Goal: Task Accomplishment & Management: Manage account settings

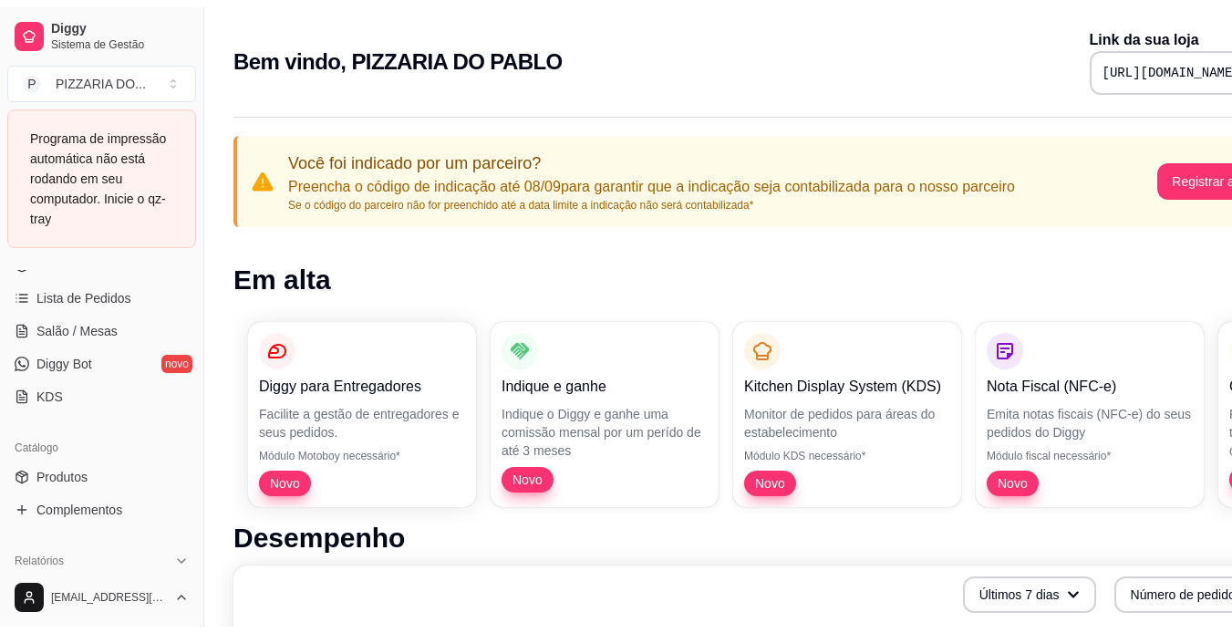
scroll to position [304, 0]
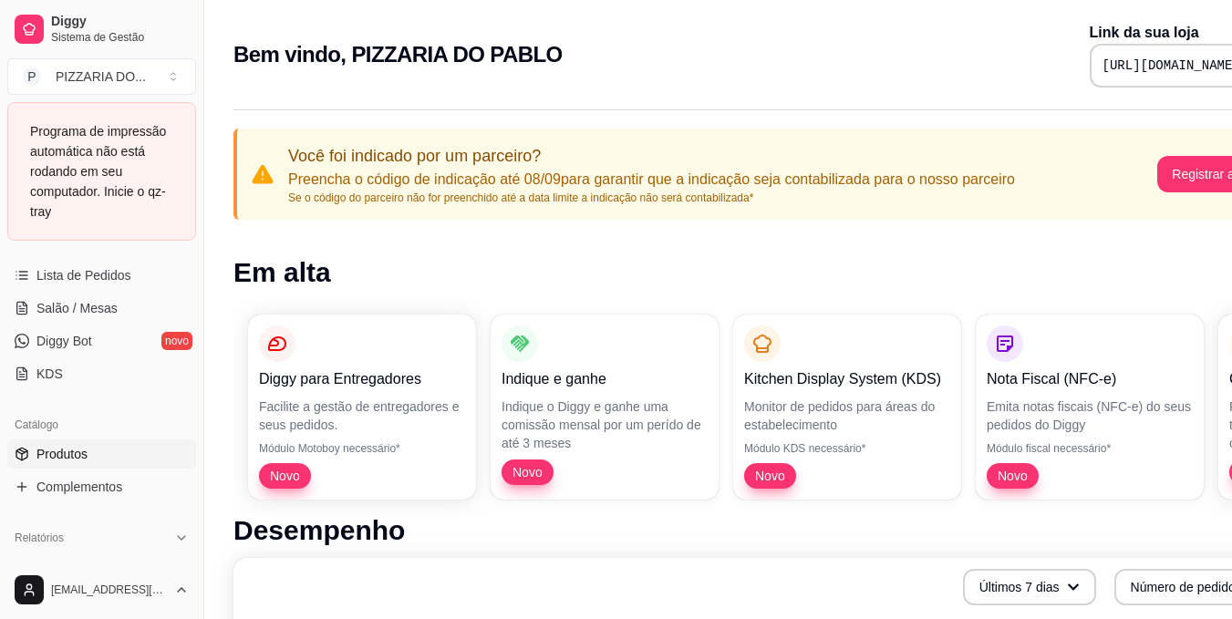
click at [125, 456] on link "Produtos" at bounding box center [101, 453] width 189 height 29
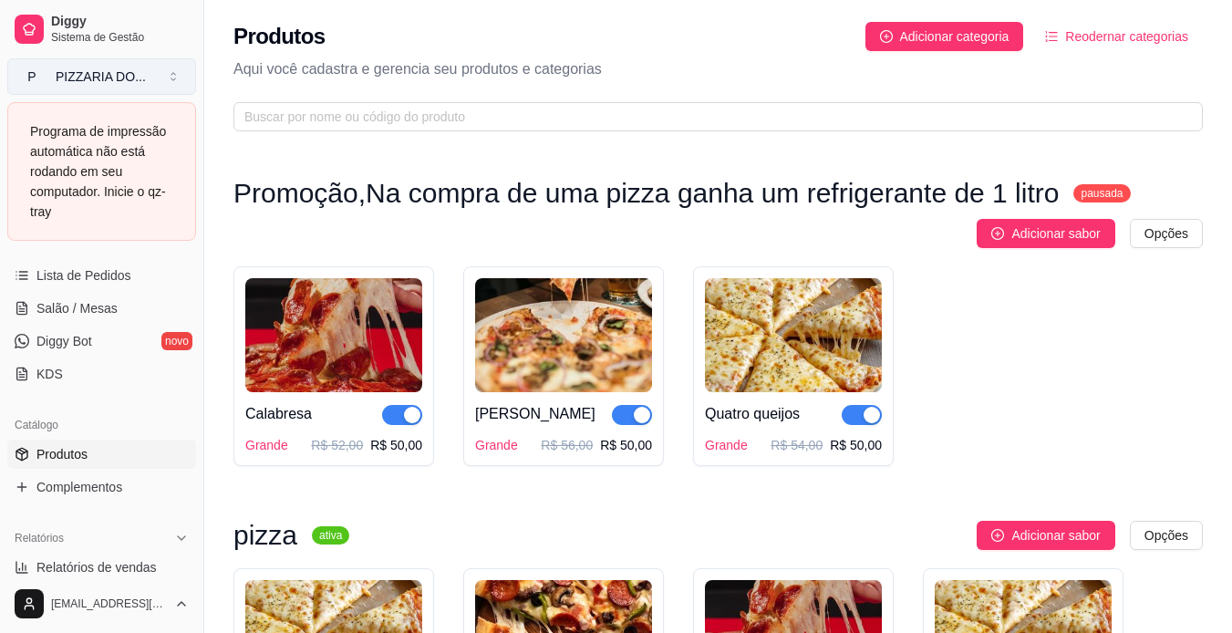
click at [147, 66] on button "P PIZZARIA DO ..." at bounding box center [101, 76] width 189 height 36
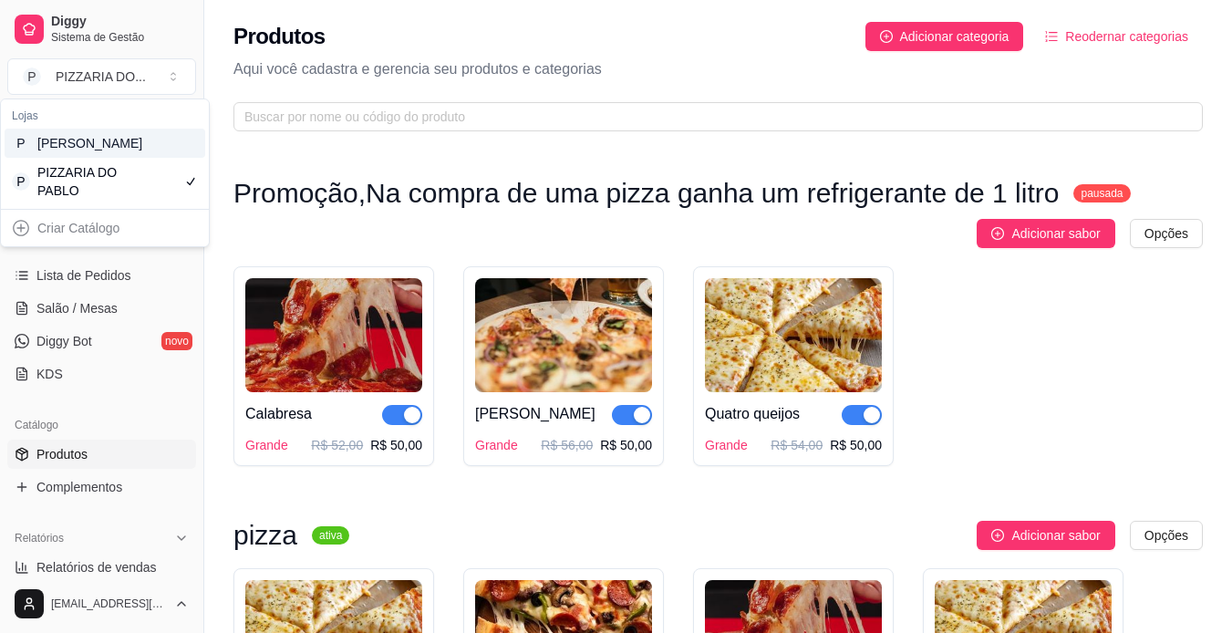
click at [156, 155] on div "P [PERSON_NAME]" at bounding box center [105, 143] width 201 height 29
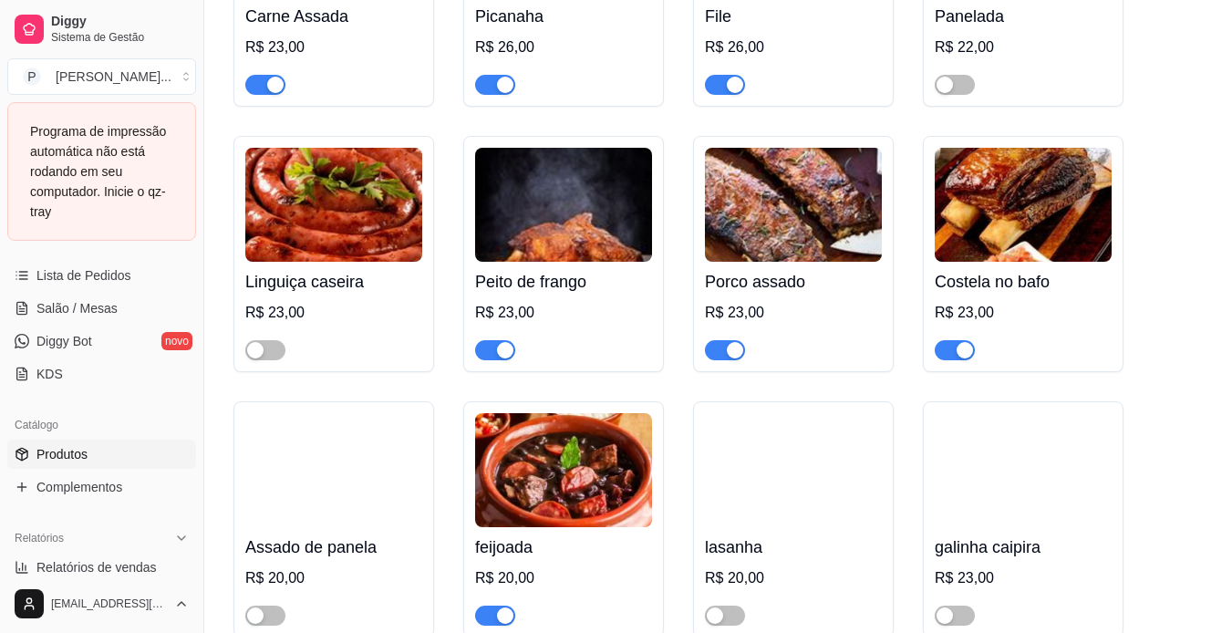
scroll to position [365, 0]
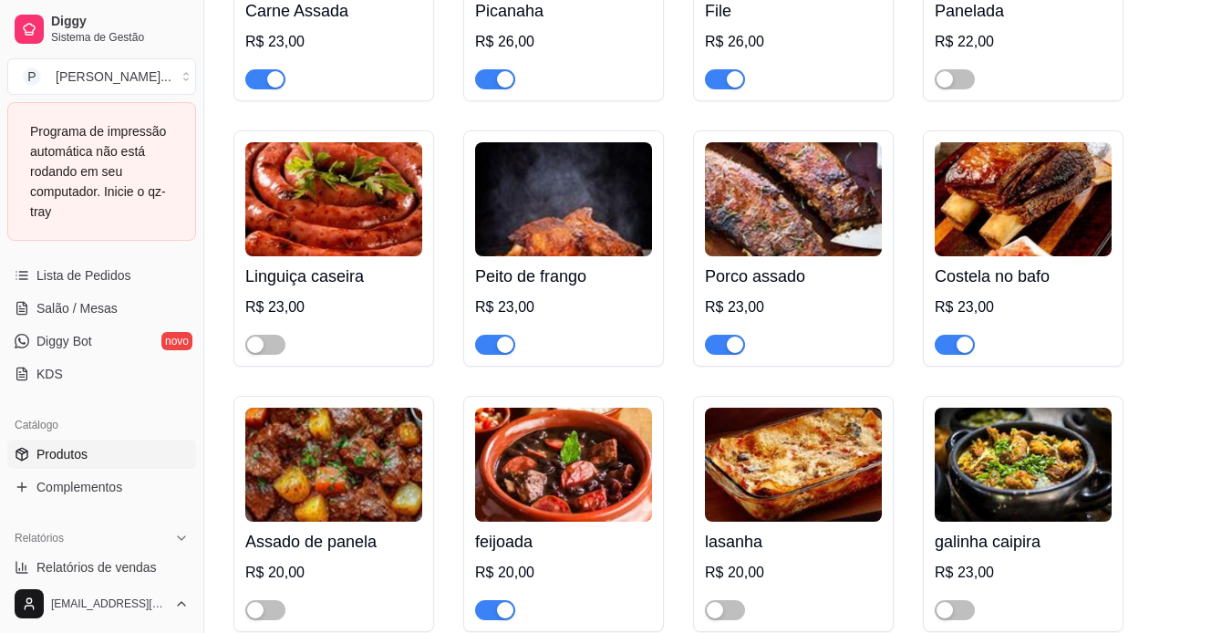
click at [504, 348] on div "button" at bounding box center [505, 344] width 16 height 16
click at [725, 612] on button "button" at bounding box center [725, 610] width 40 height 20
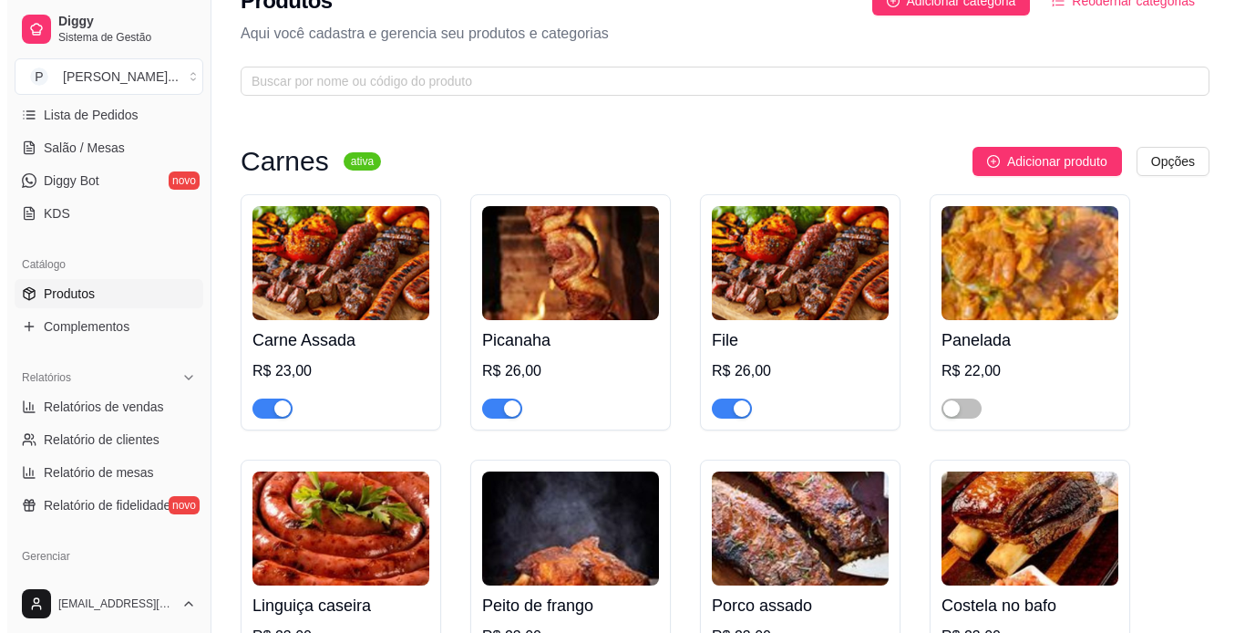
scroll to position [0, 0]
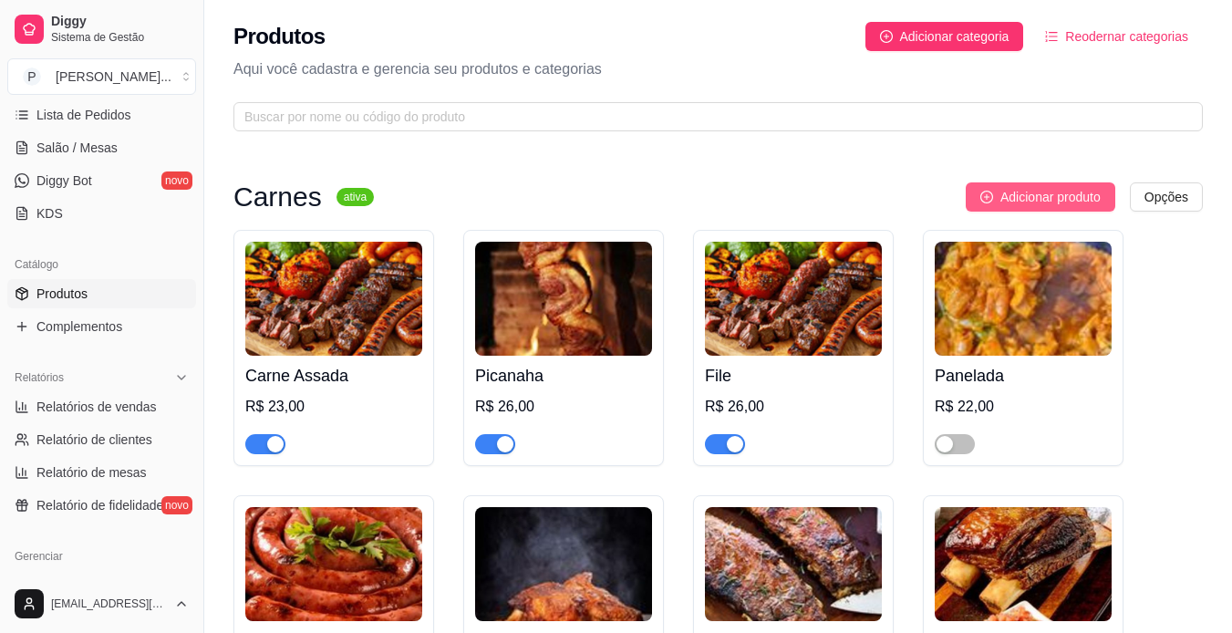
click at [1077, 191] on span "Adicionar produto" at bounding box center [1050, 197] width 100 height 20
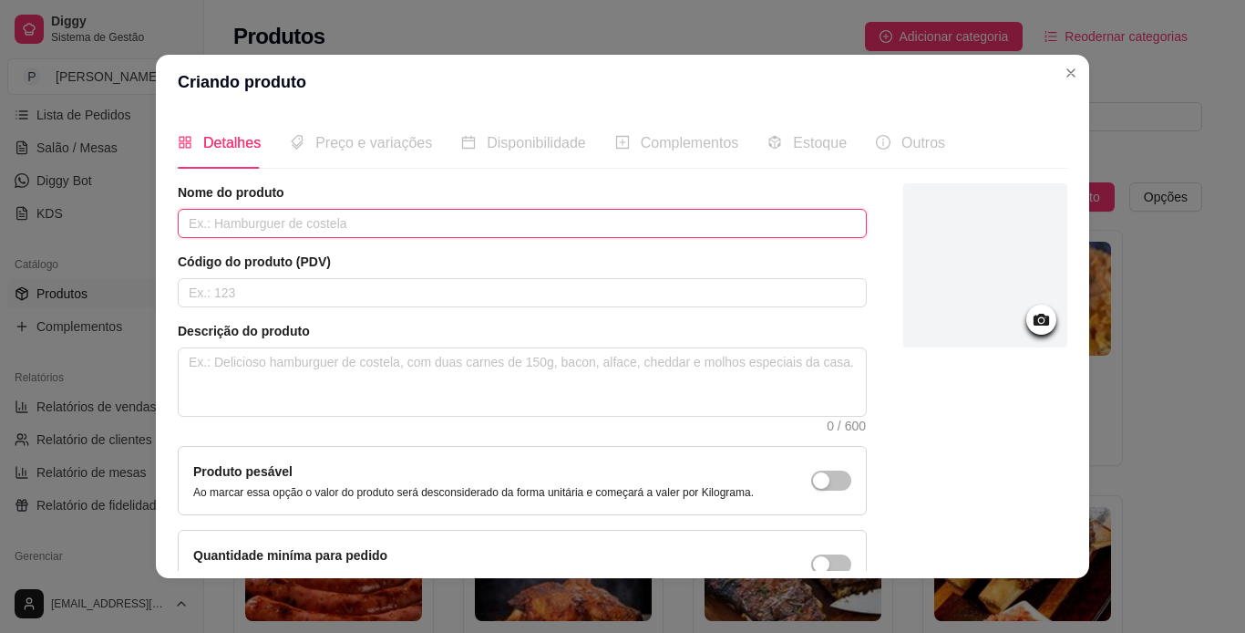
click at [686, 223] on input "text" at bounding box center [522, 223] width 689 height 29
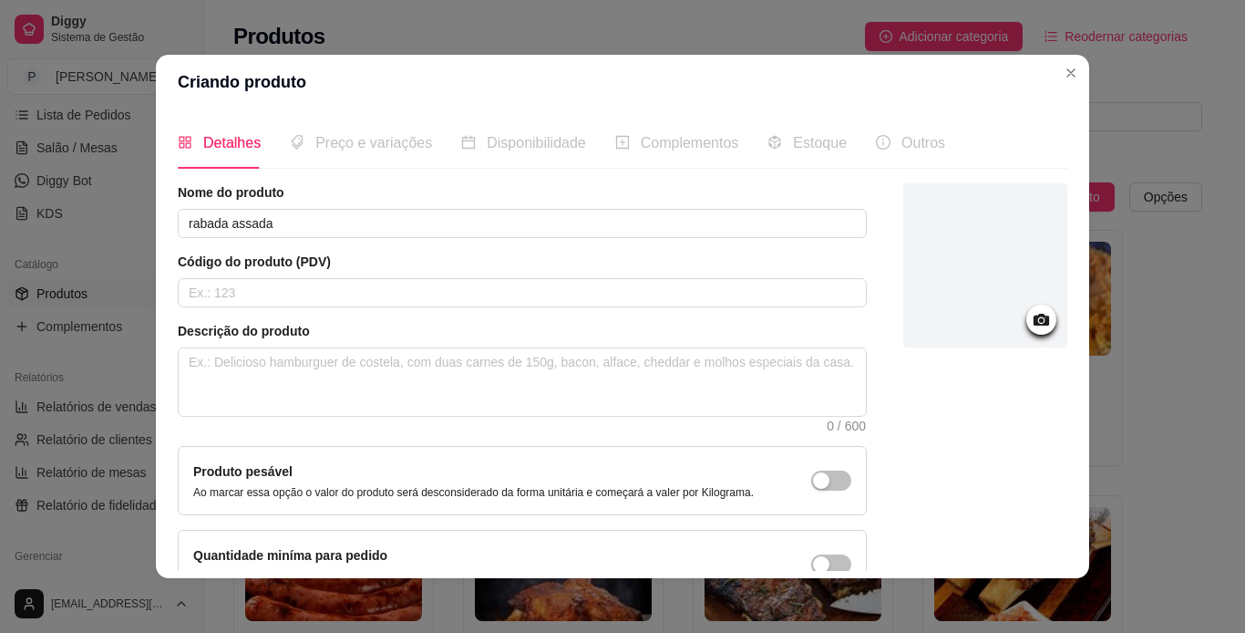
click at [1031, 327] on icon at bounding box center [1041, 319] width 21 height 21
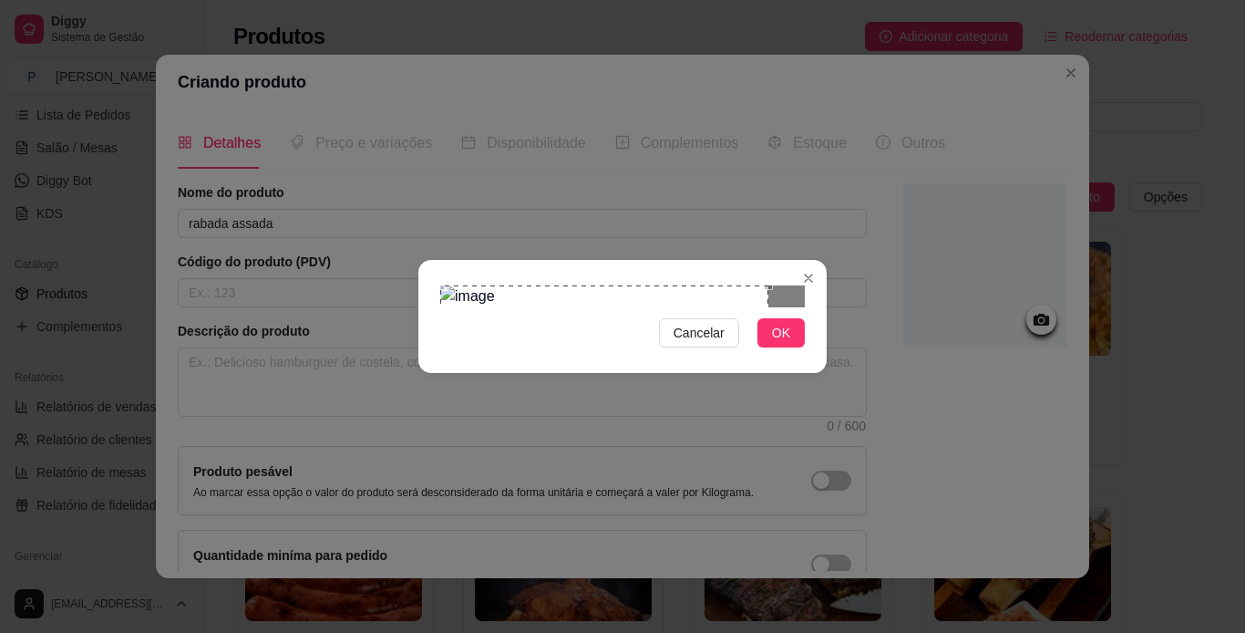
click at [440, 285] on div "Use the arrow keys to move the crop selection area" at bounding box center [604, 449] width 328 height 328
click at [873, 469] on div "Cancelar OK" at bounding box center [622, 316] width 1245 height 633
click at [672, 348] on div "Use the arrow keys to move the crop selection area" at bounding box center [622, 527] width 365 height 365
click at [783, 343] on span "OK" at bounding box center [781, 333] width 18 height 20
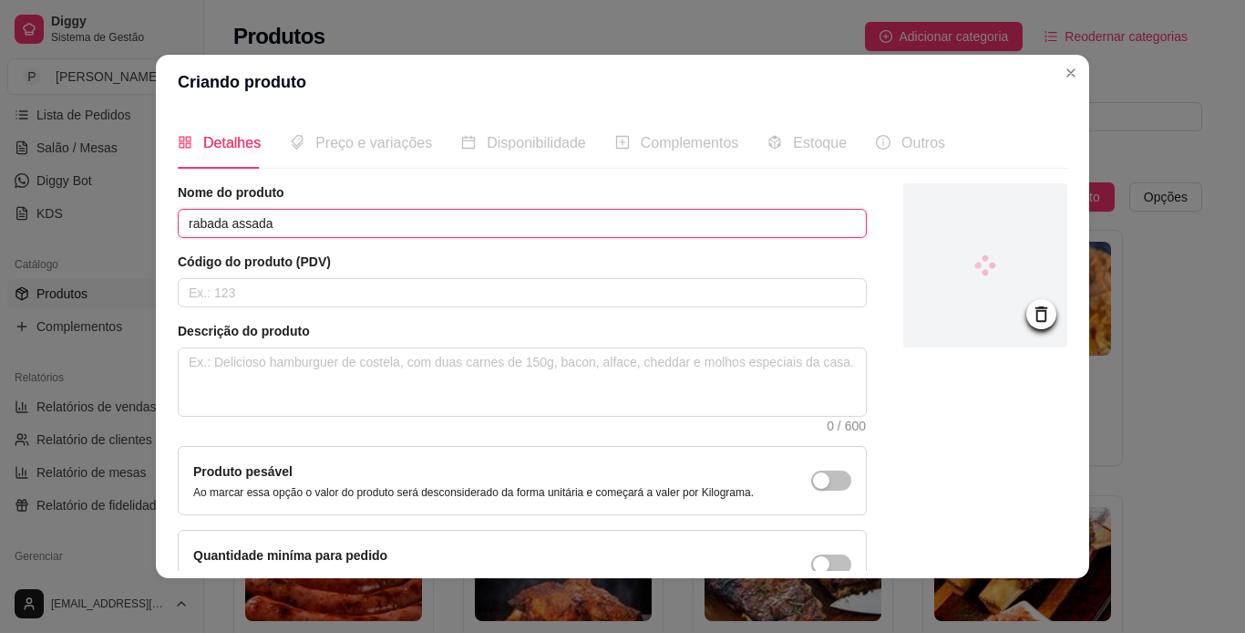
click at [324, 228] on input "rabada assada" at bounding box center [522, 223] width 689 height 29
type input "r"
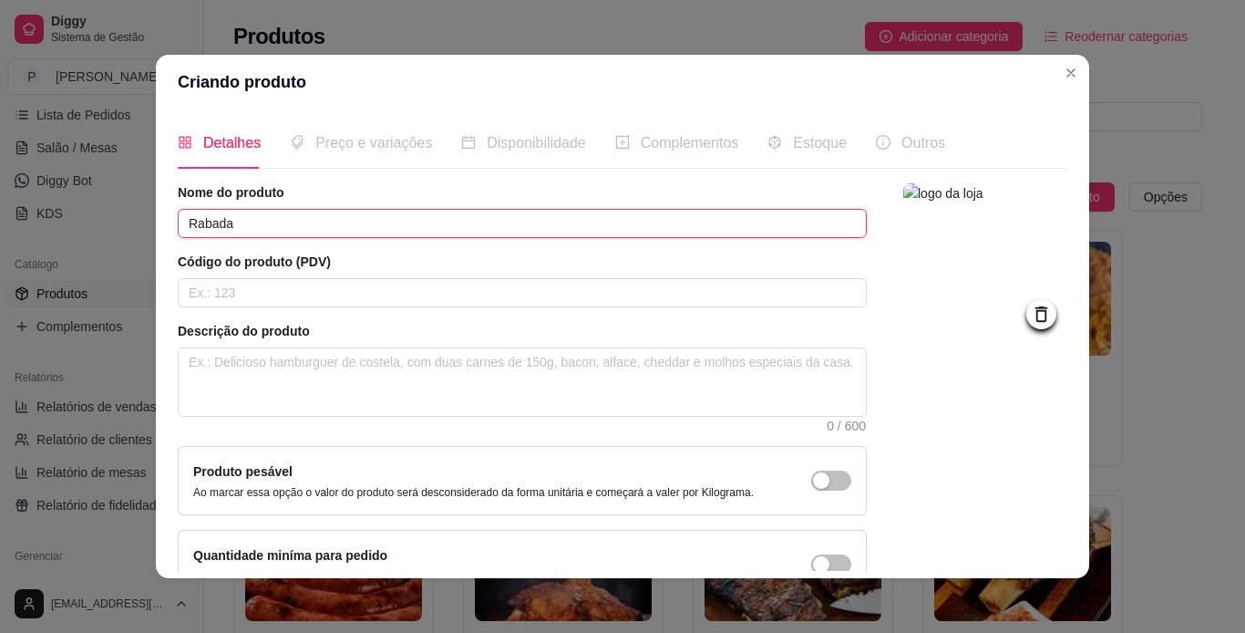
type input "Rabada"
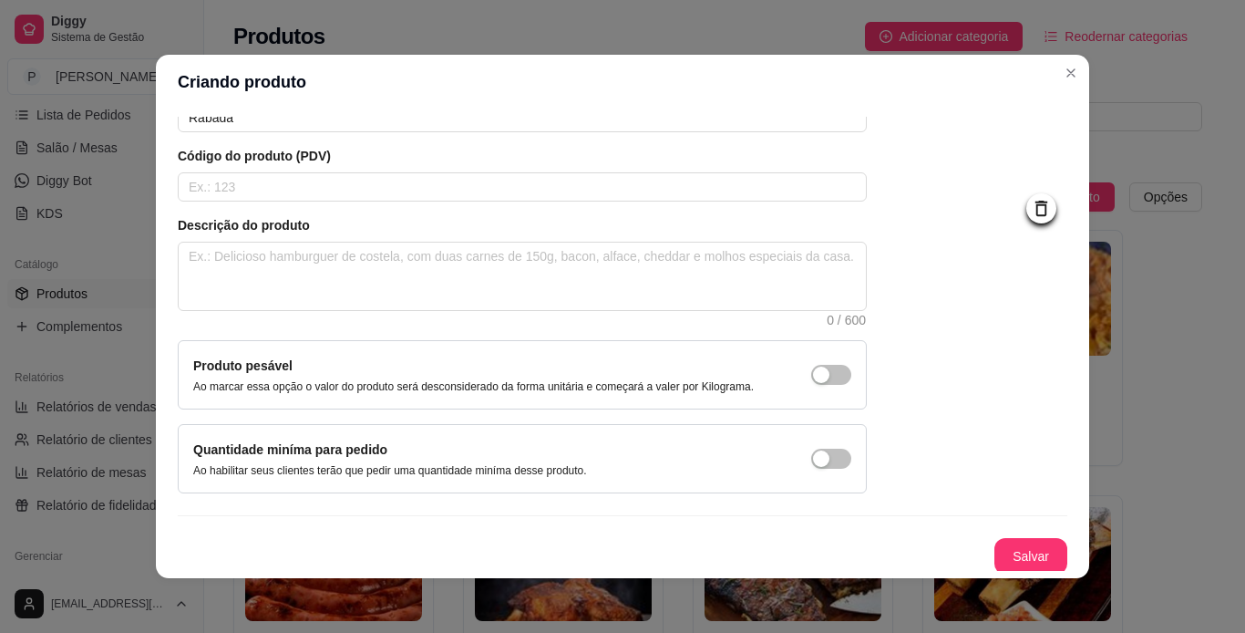
scroll to position [109, 0]
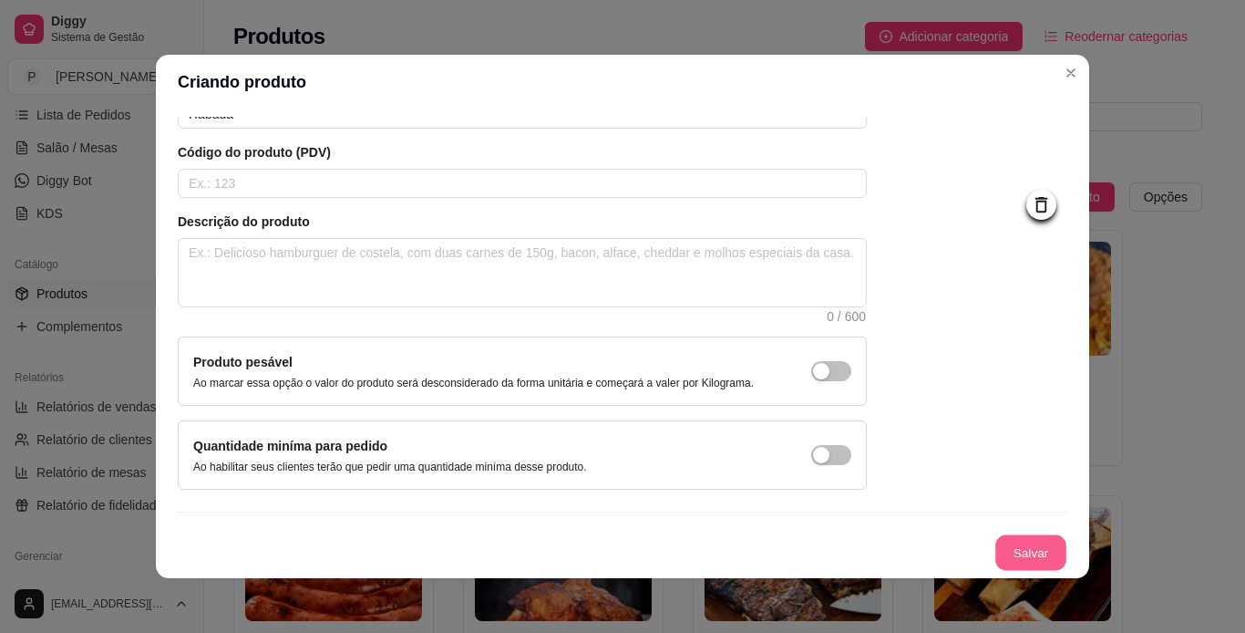
click at [1026, 552] on button "Salvar" at bounding box center [1030, 553] width 71 height 36
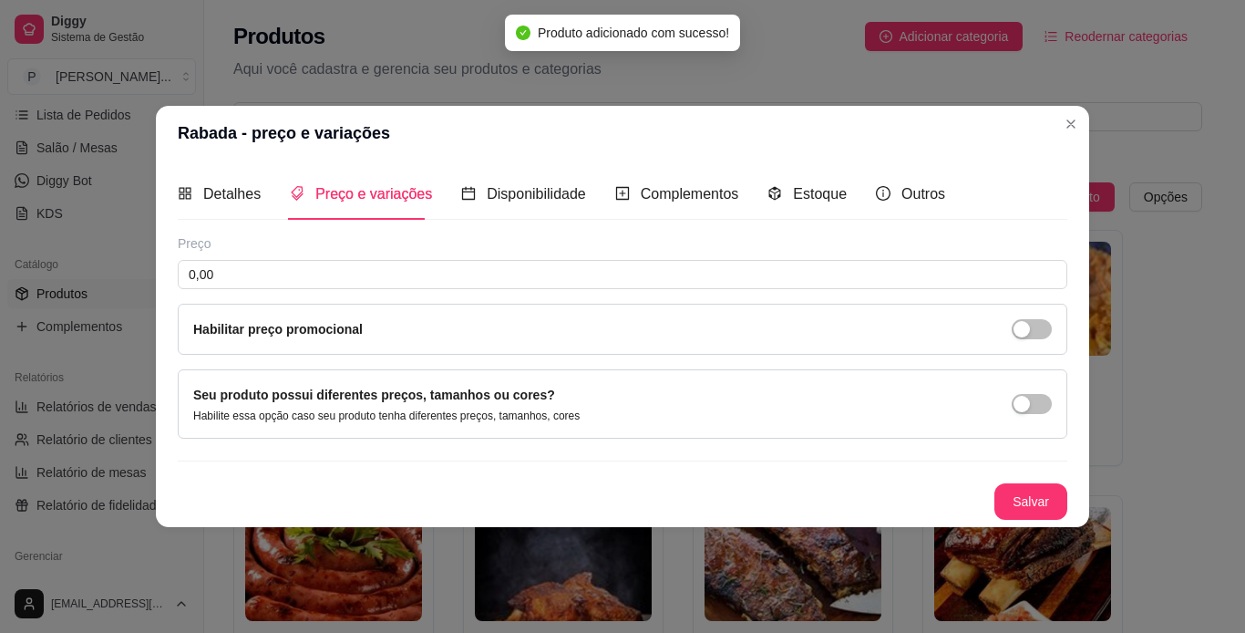
scroll to position [0, 0]
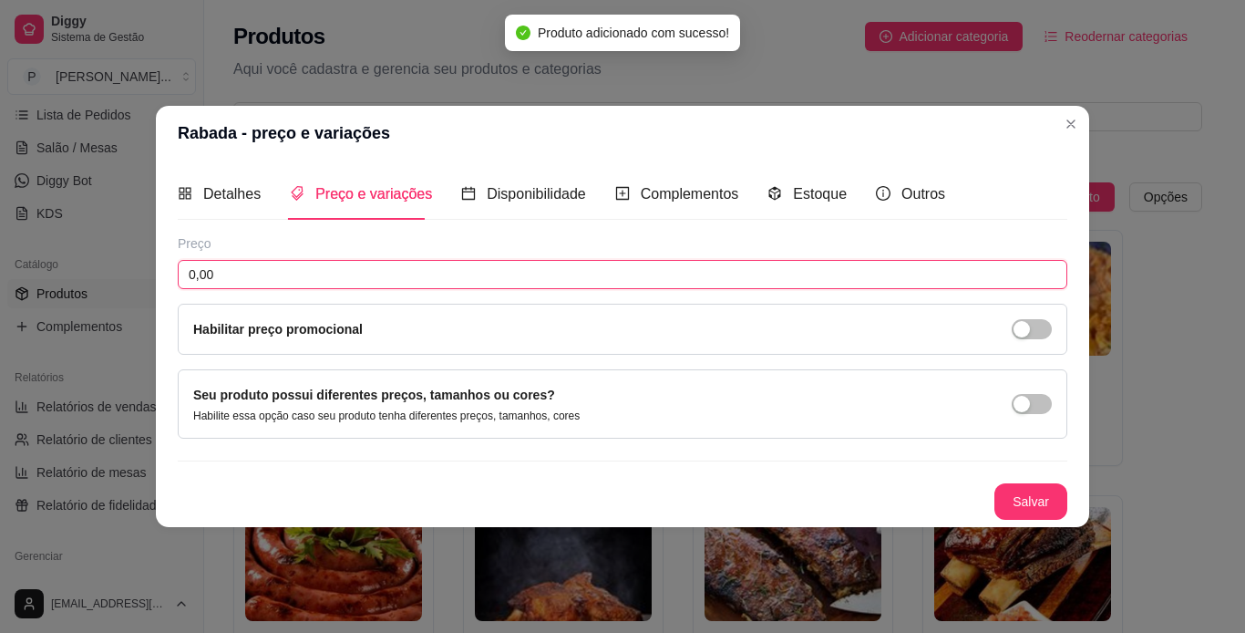
click at [448, 273] on input "0,00" at bounding box center [623, 274] width 890 height 29
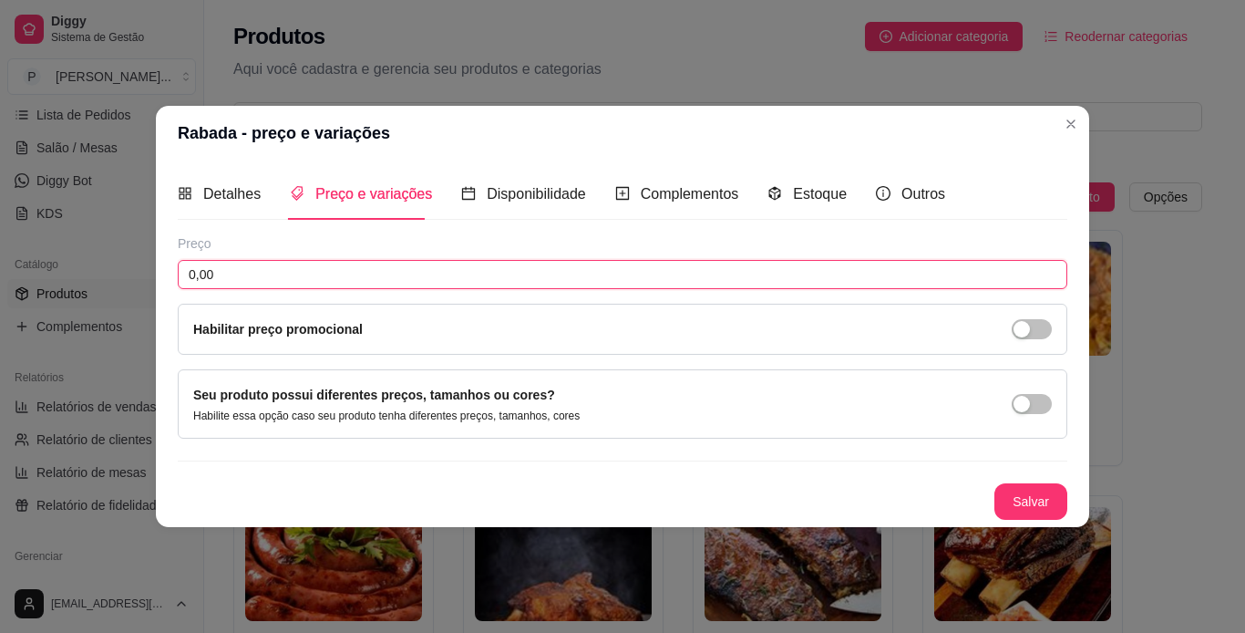
click at [448, 273] on input "0,00" at bounding box center [623, 274] width 890 height 29
type input "23,00"
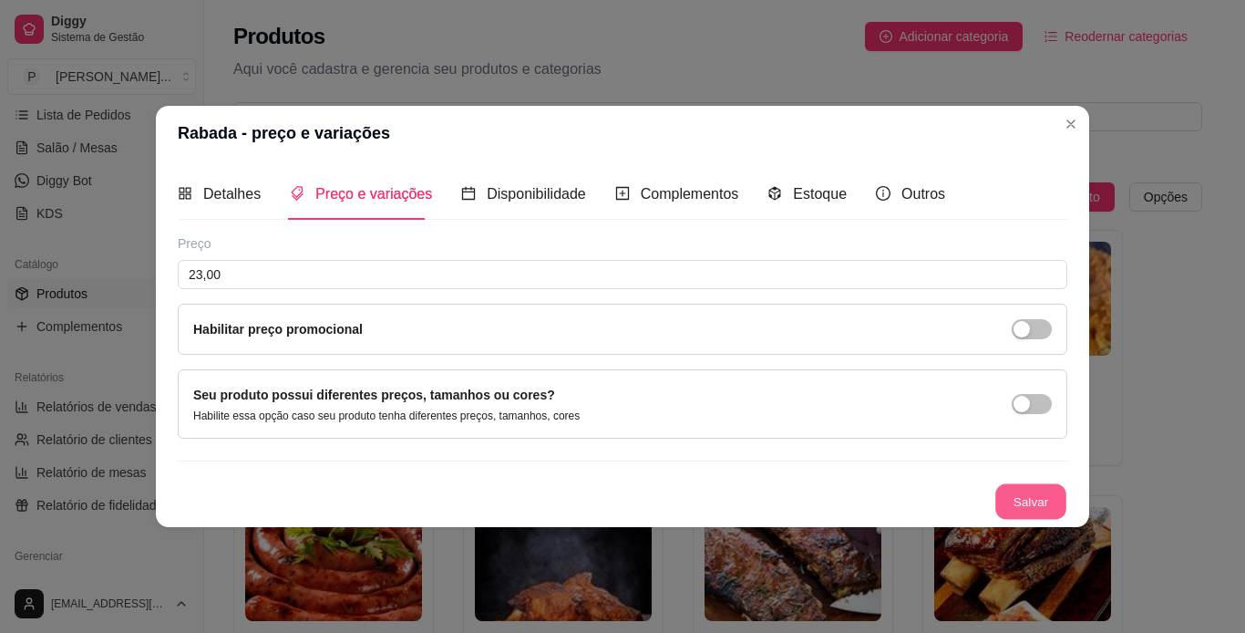
click at [1027, 501] on button "Salvar" at bounding box center [1030, 502] width 71 height 36
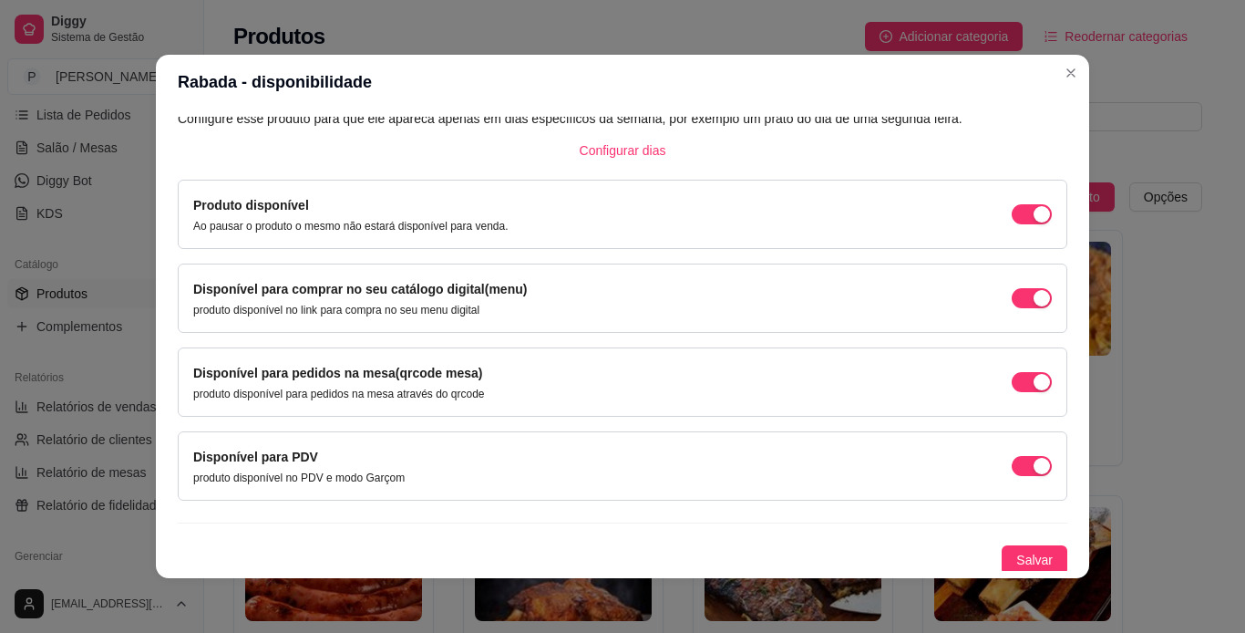
scroll to position [117, 0]
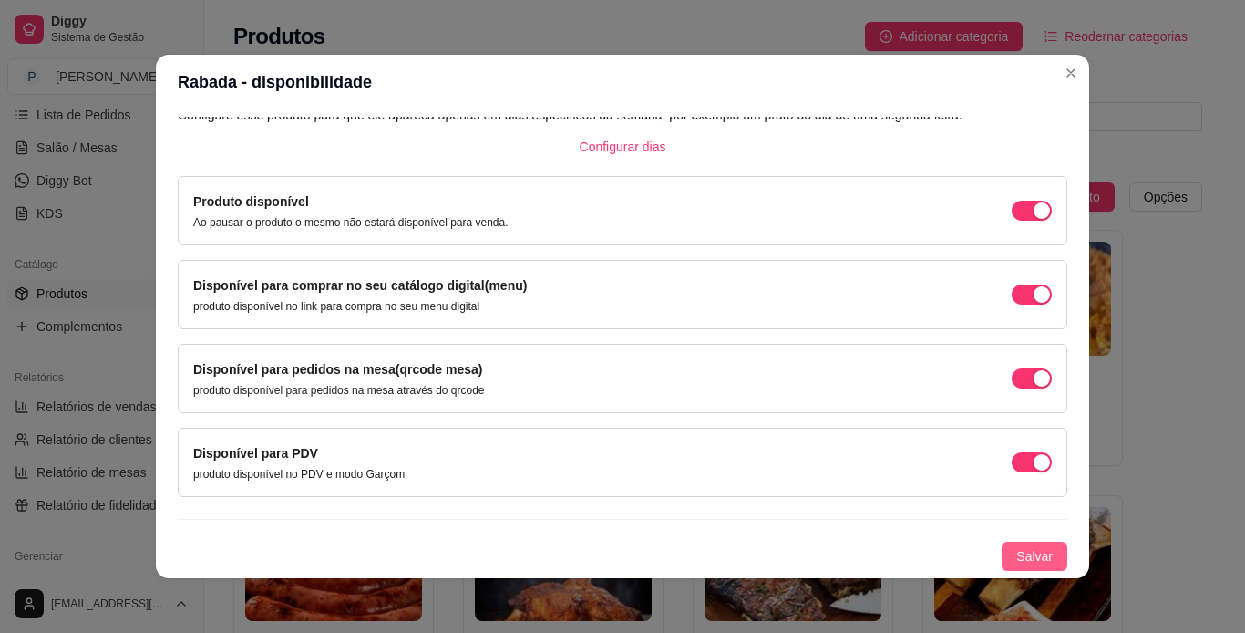
click at [1033, 548] on button "Salvar" at bounding box center [1035, 555] width 66 height 29
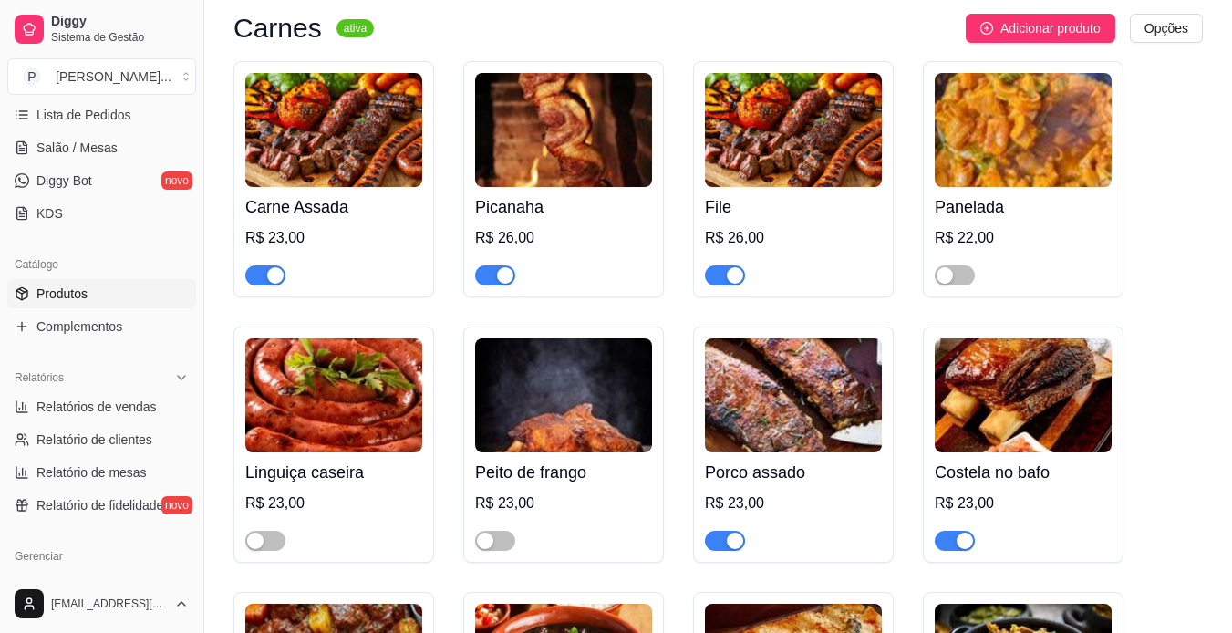
scroll to position [202, 0]
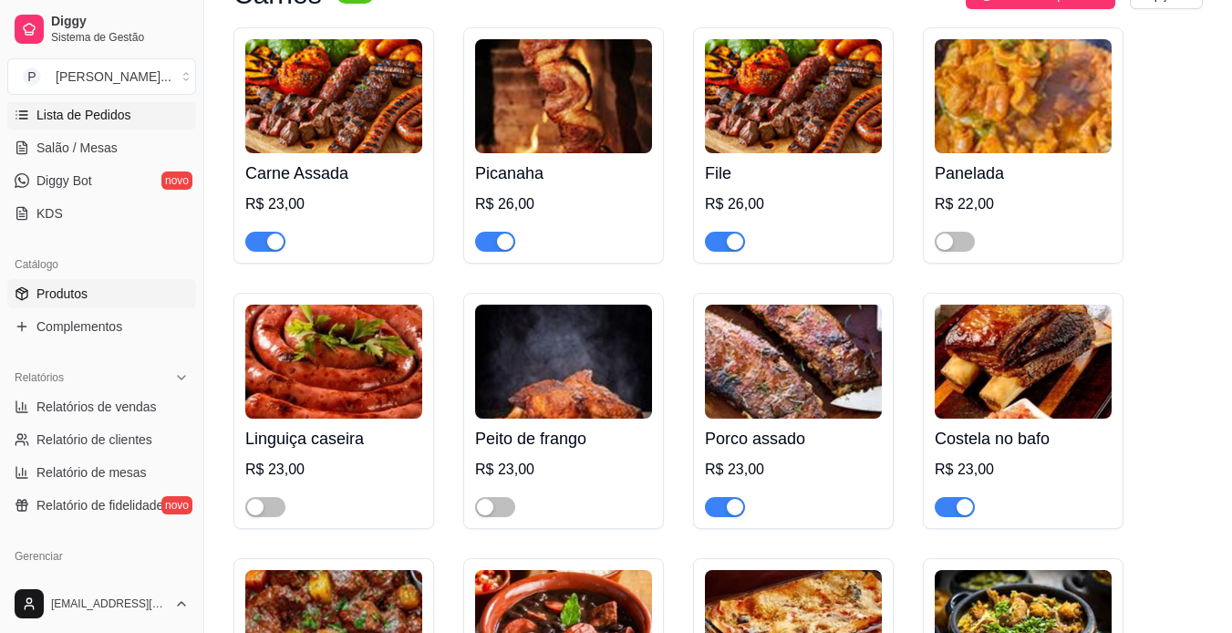
click at [141, 116] on link "Lista de Pedidos" at bounding box center [101, 114] width 189 height 29
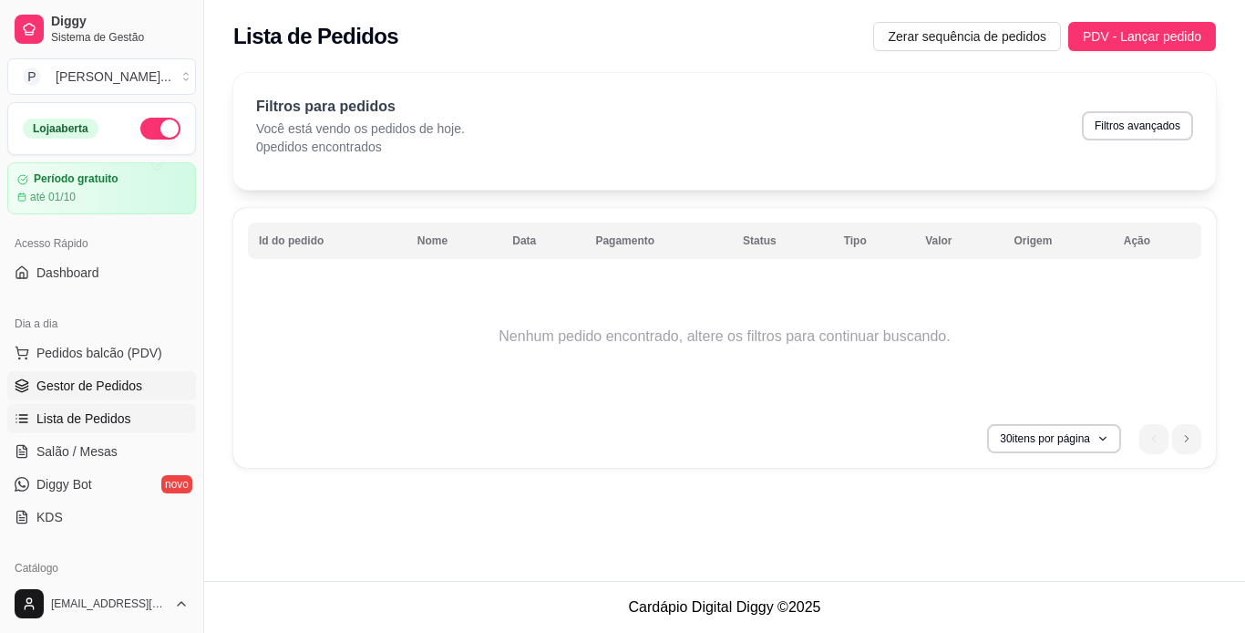
click at [129, 384] on span "Gestor de Pedidos" at bounding box center [89, 385] width 106 height 18
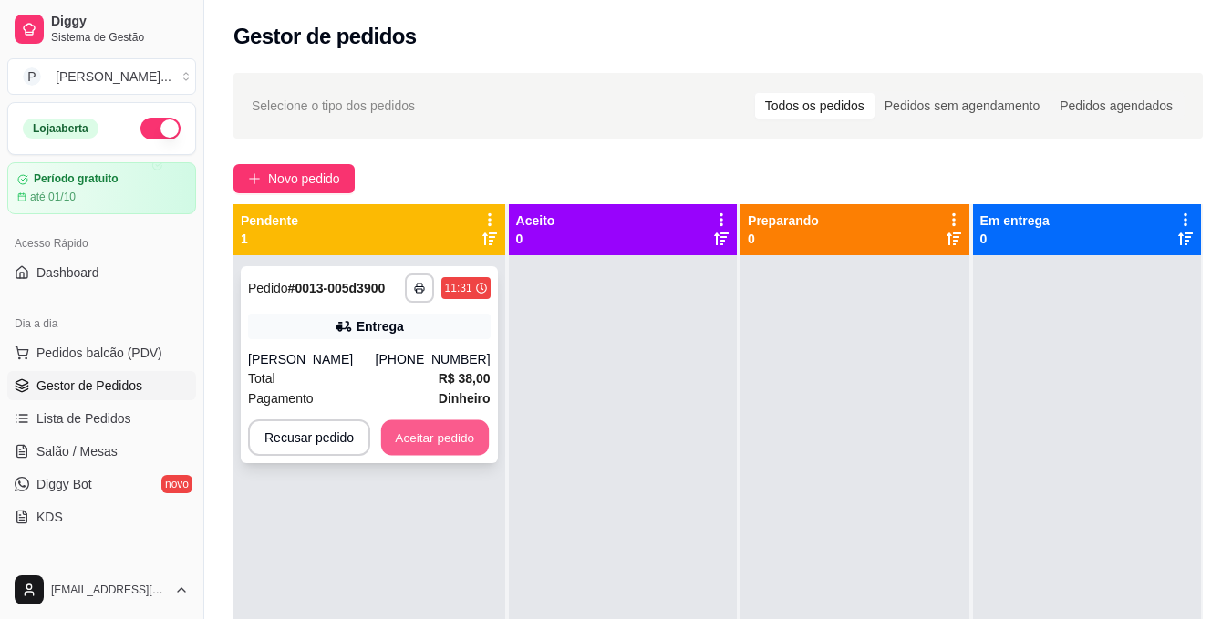
click at [437, 431] on button "Aceitar pedido" at bounding box center [435, 438] width 108 height 36
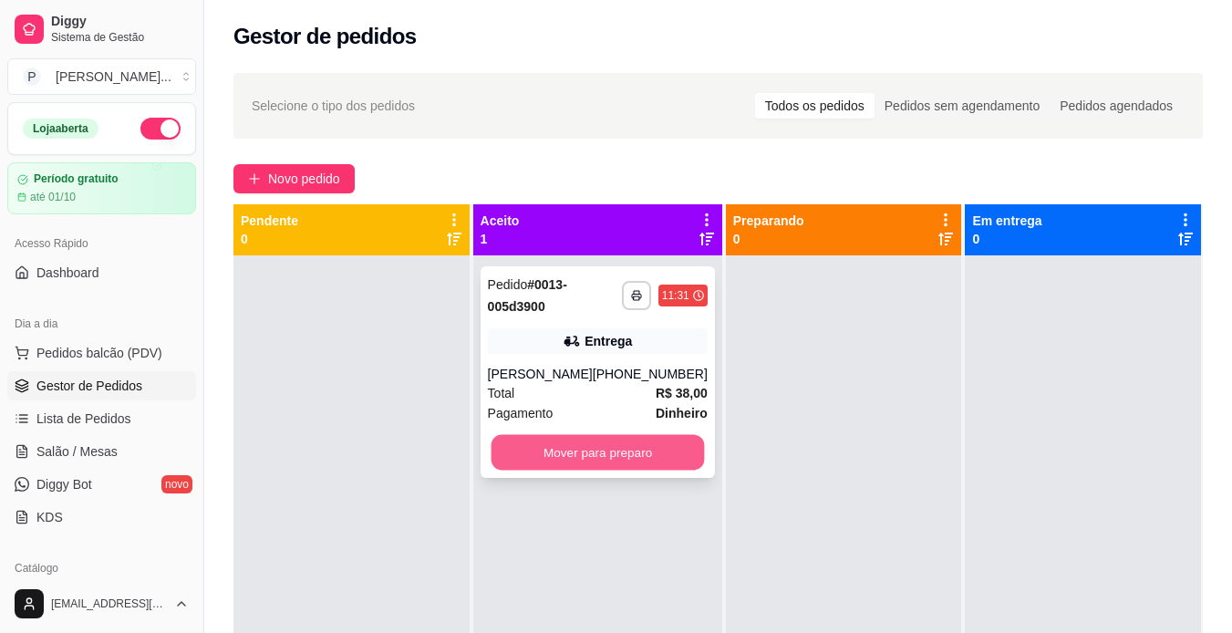
click at [553, 452] on button "Mover para preparo" at bounding box center [596, 453] width 213 height 36
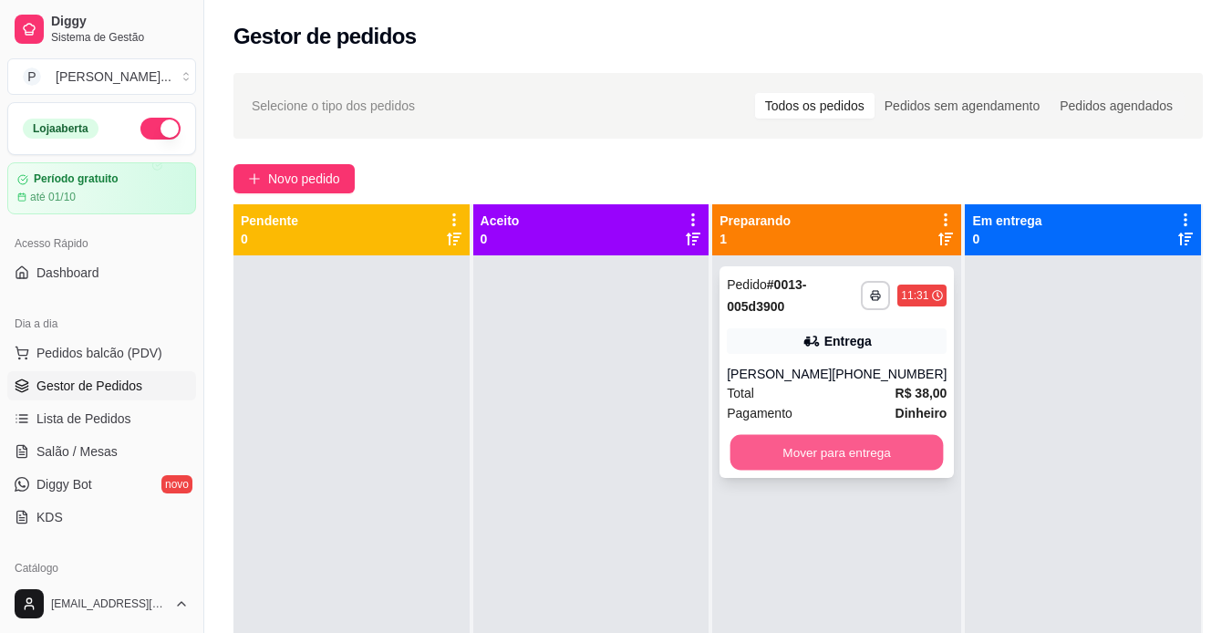
click at [778, 457] on button "Mover para entrega" at bounding box center [836, 453] width 213 height 36
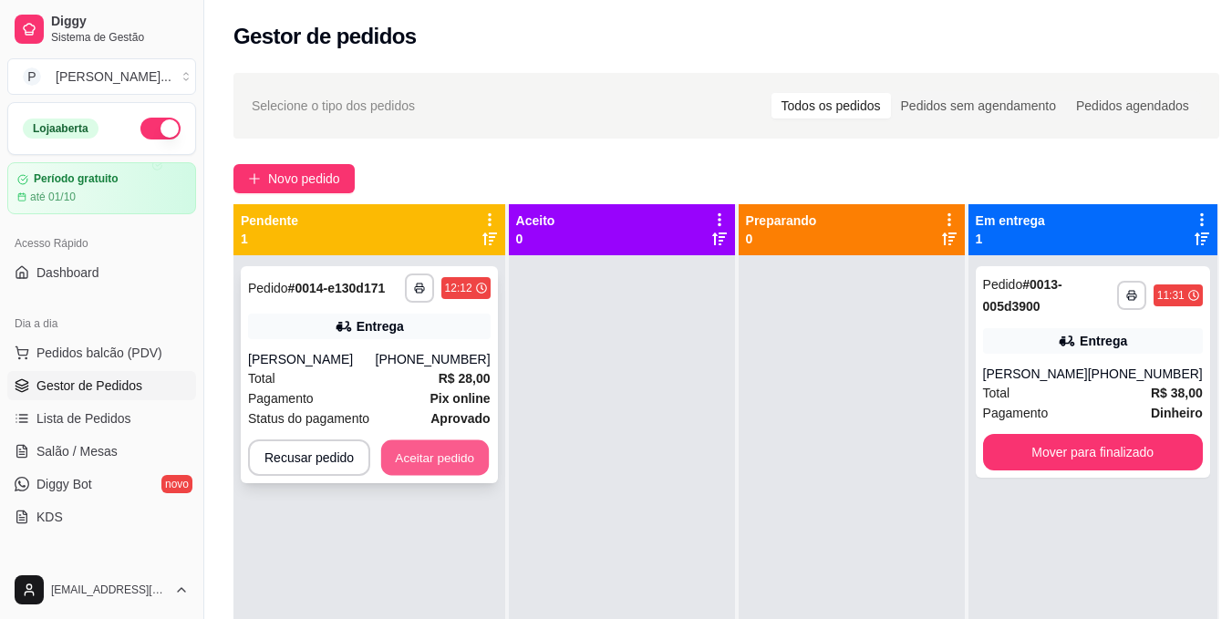
click at [440, 459] on button "Aceitar pedido" at bounding box center [435, 458] width 108 height 36
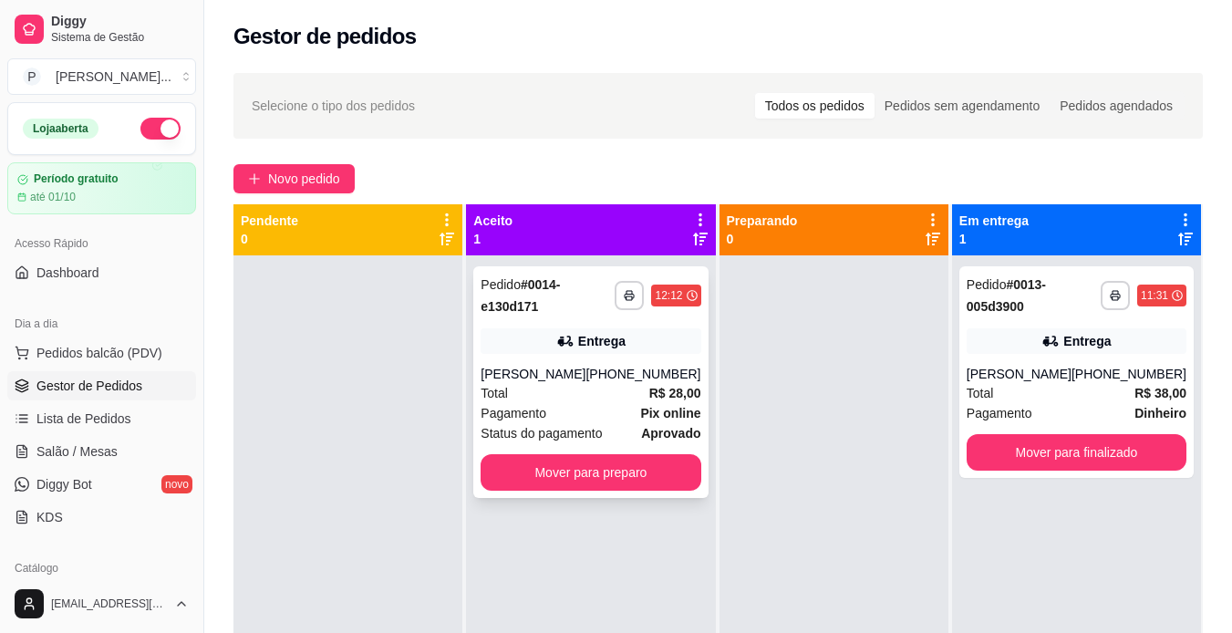
click at [638, 387] on div "Total R$ 28,00" at bounding box center [590, 393] width 220 height 20
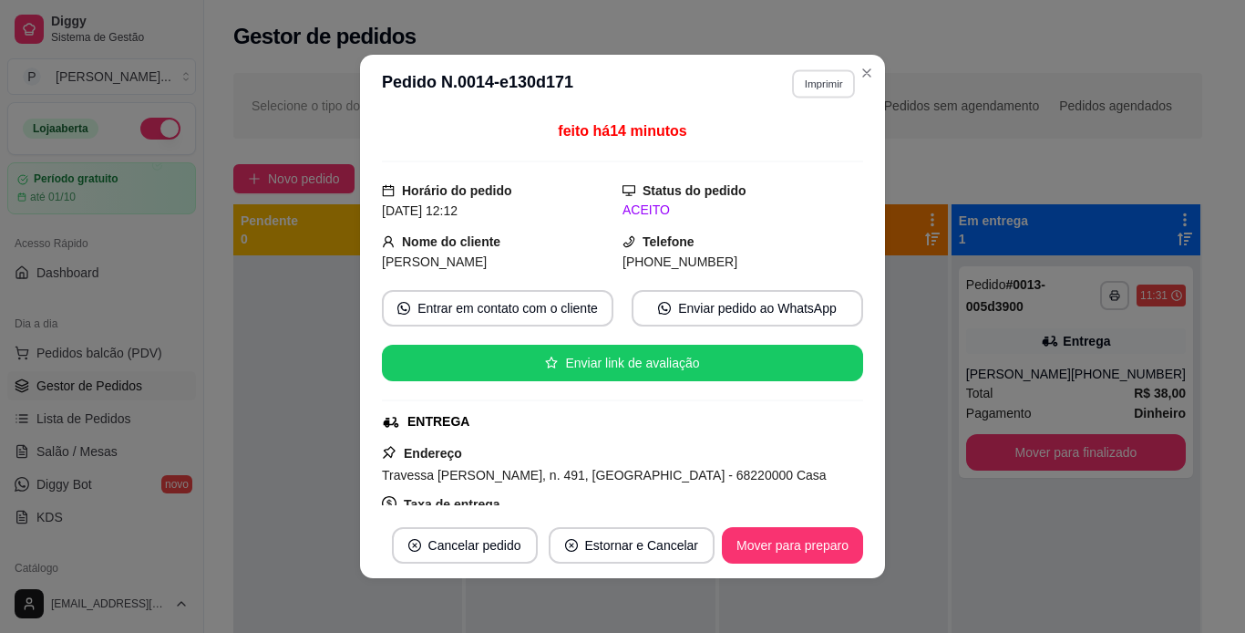
click at [807, 89] on button "Imprimir" at bounding box center [823, 83] width 63 height 28
click at [806, 140] on button "IMPRESSORA" at bounding box center [784, 147] width 128 height 28
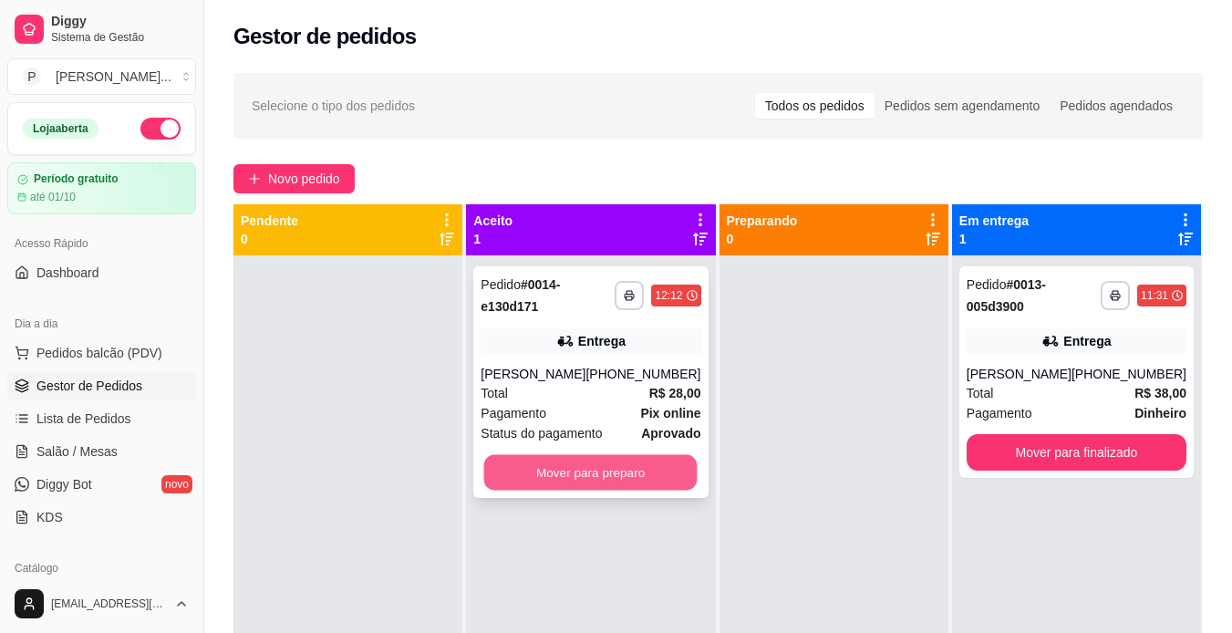
click at [657, 463] on button "Mover para preparo" at bounding box center [590, 473] width 213 height 36
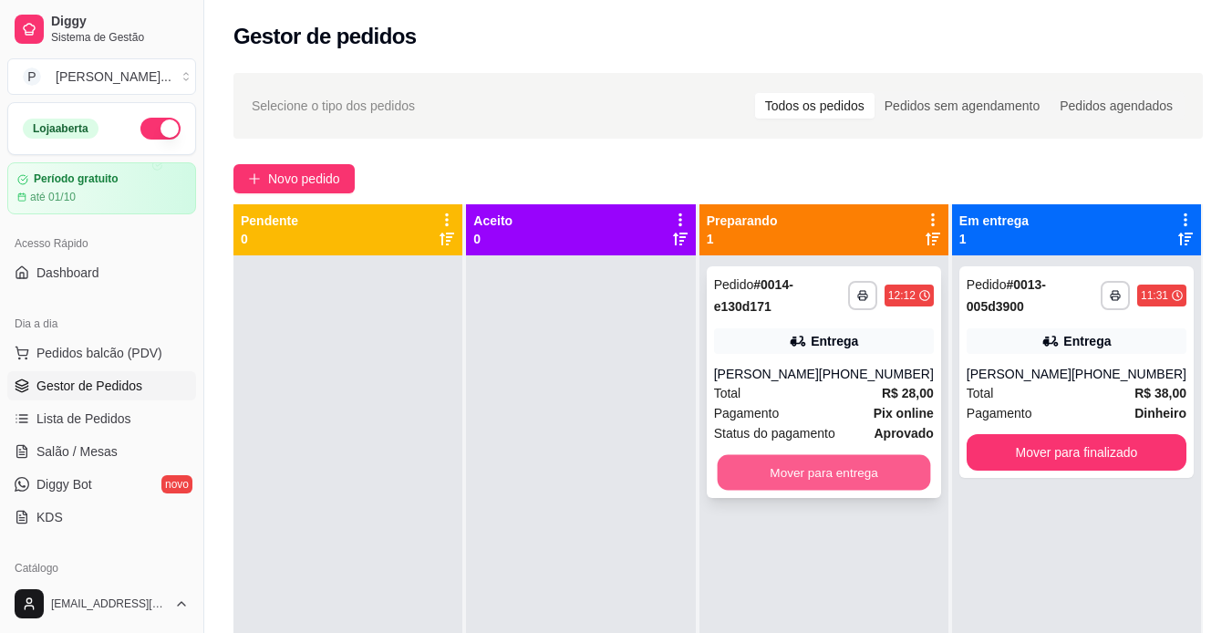
click at [906, 481] on button "Mover para entrega" at bounding box center [823, 473] width 213 height 36
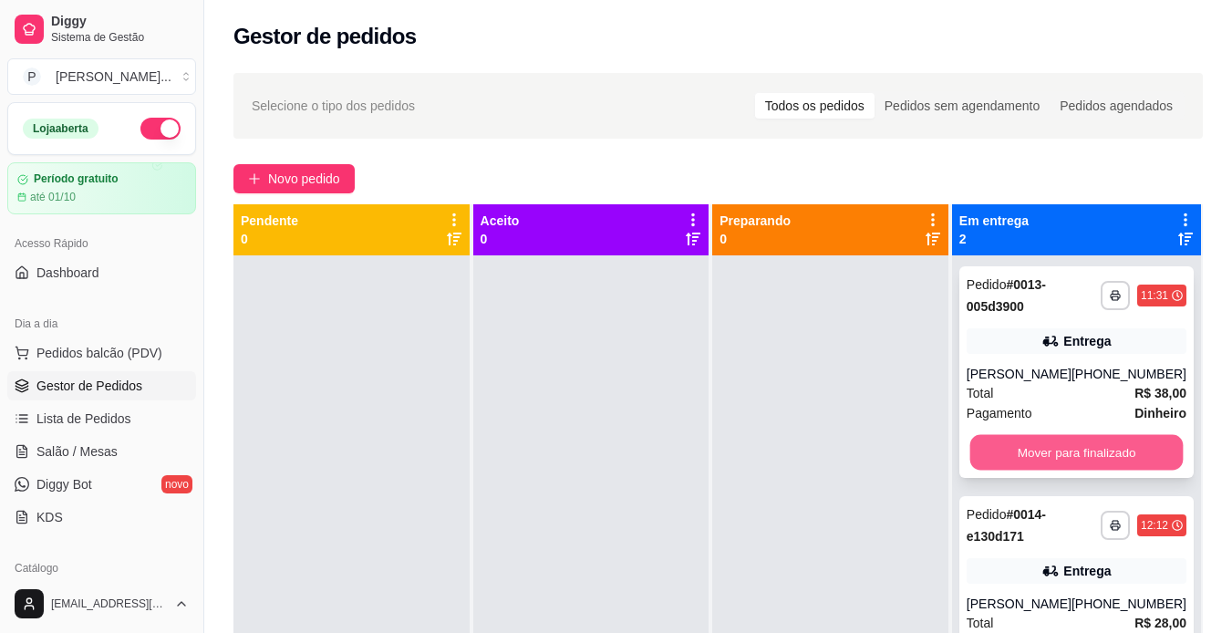
click at [1092, 466] on button "Mover para finalizado" at bounding box center [1075, 453] width 213 height 36
